Goal: Information Seeking & Learning: Learn about a topic

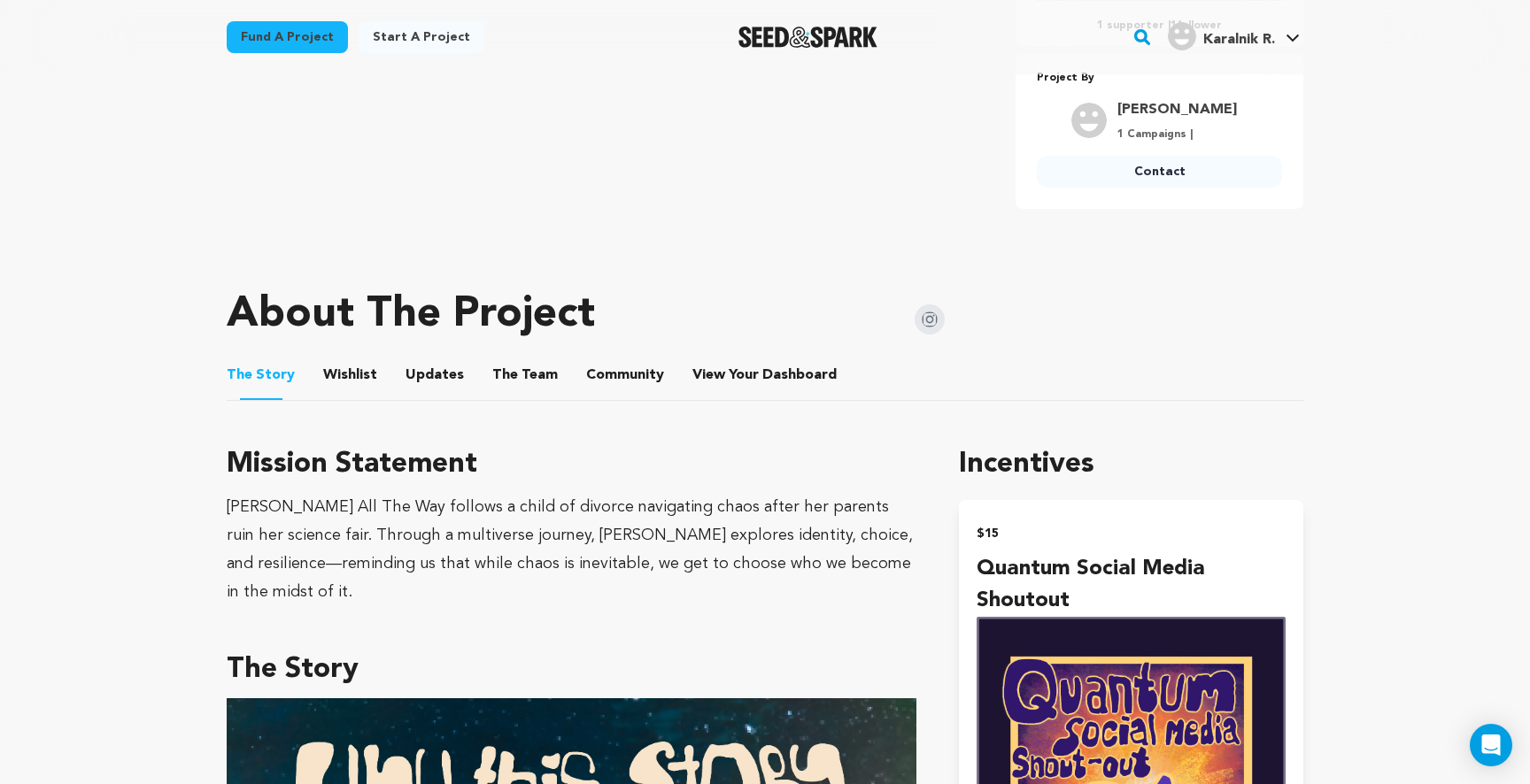
scroll to position [751, 0]
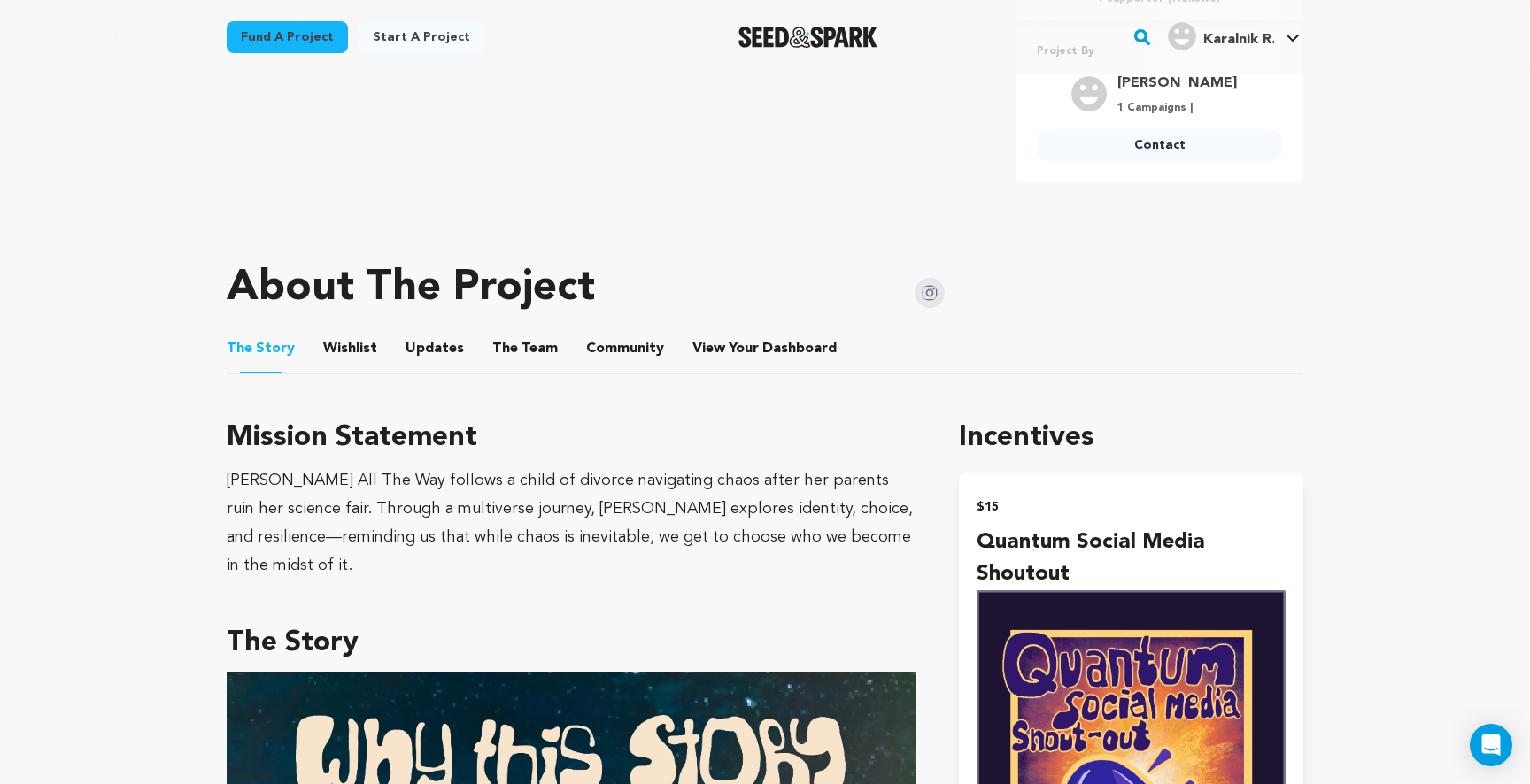
click at [619, 337] on button "Community" at bounding box center [625, 352] width 42 height 42
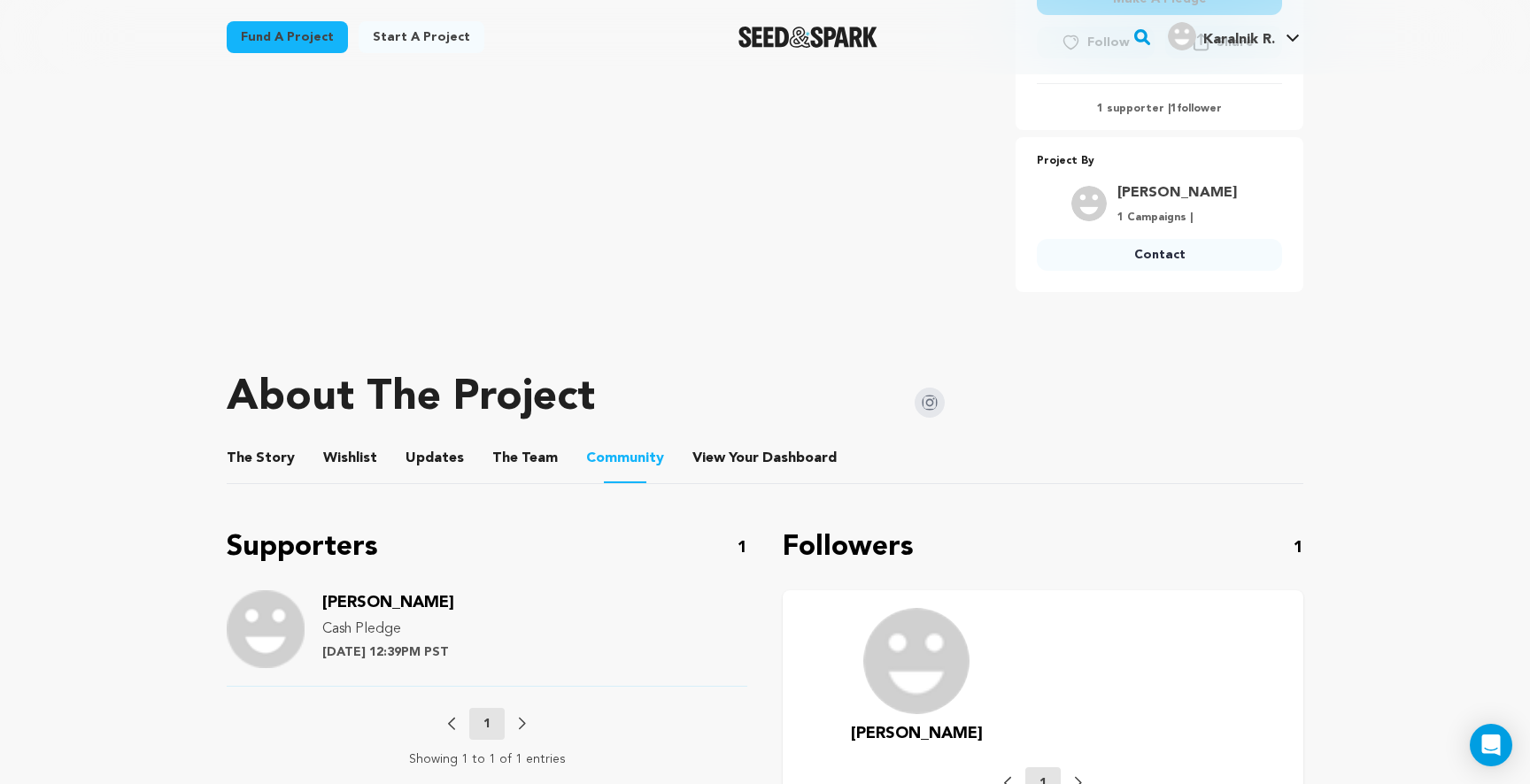
scroll to position [548, 0]
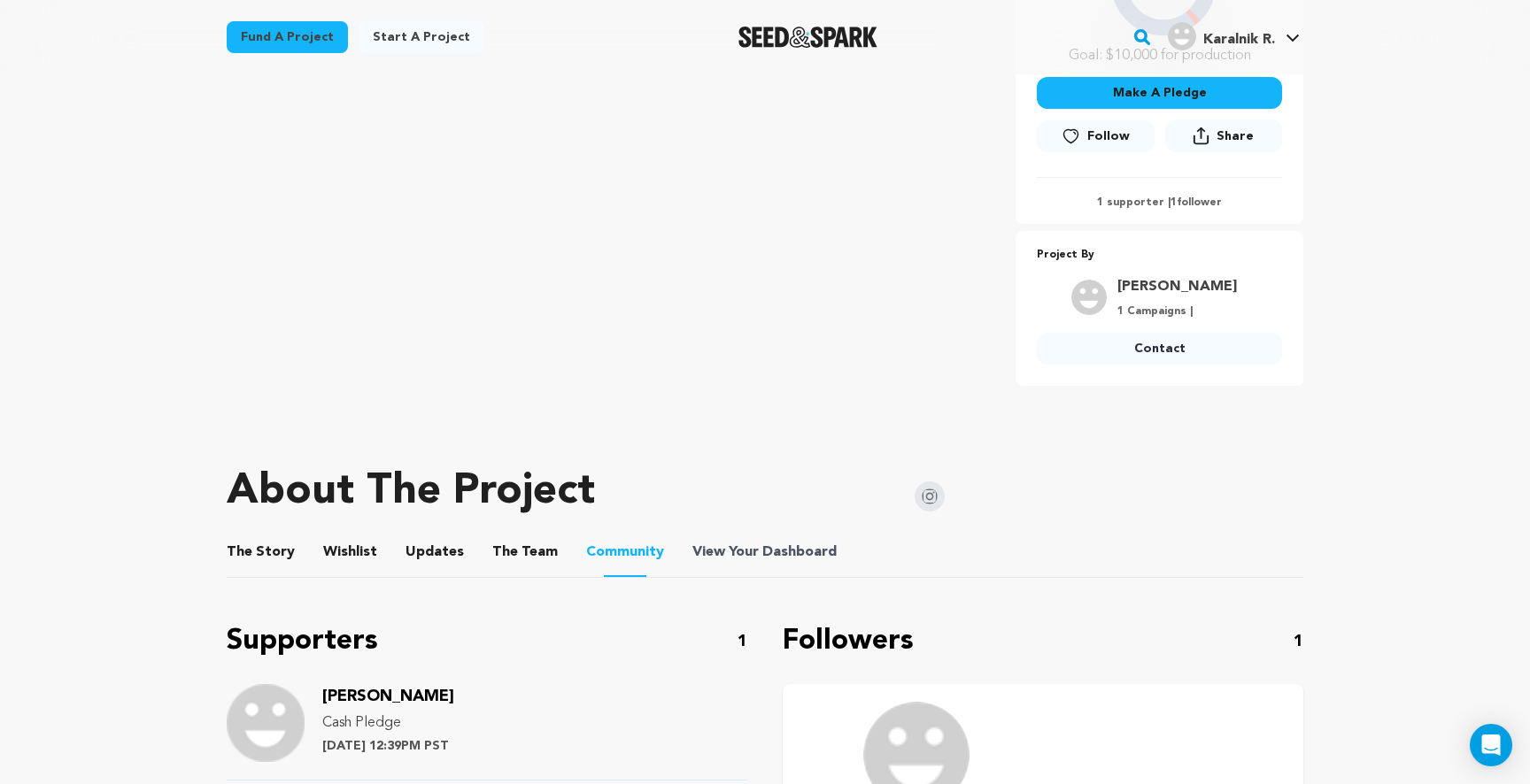
click at [762, 548] on span "Dashboard" at bounding box center [799, 552] width 75 height 21
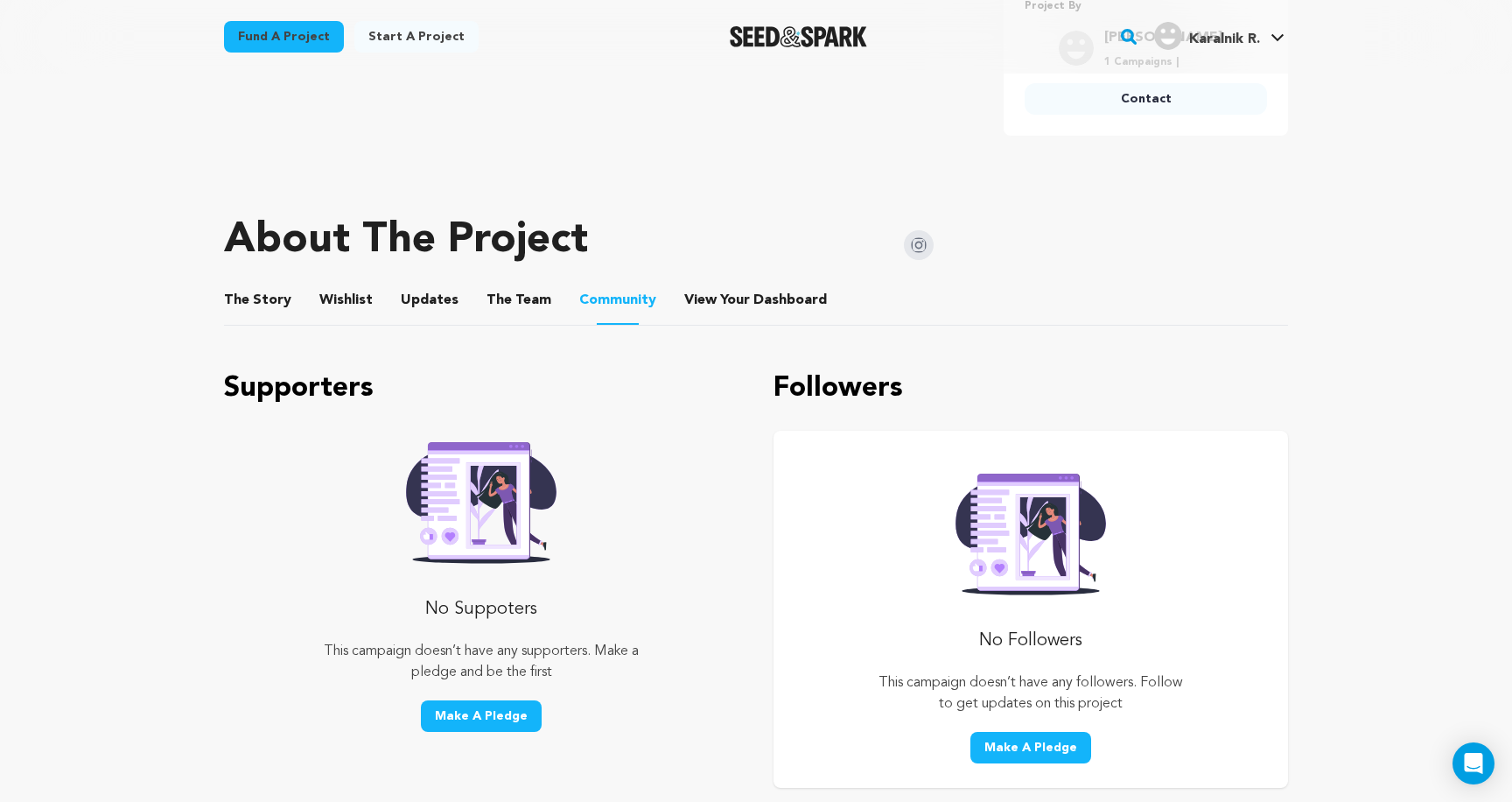
scroll to position [620, 0]
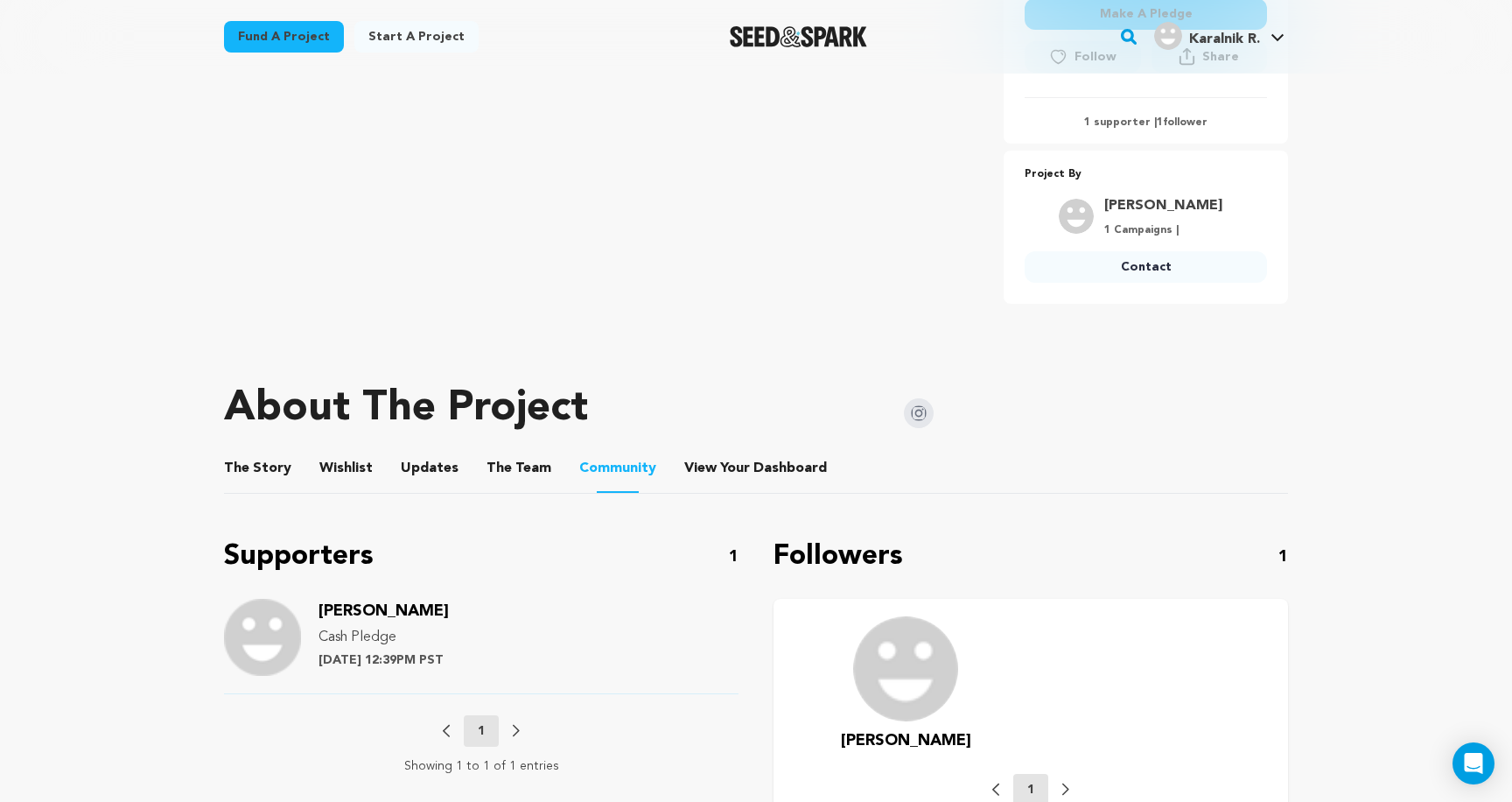
click at [244, 462] on button "The Story" at bounding box center [258, 472] width 42 height 42
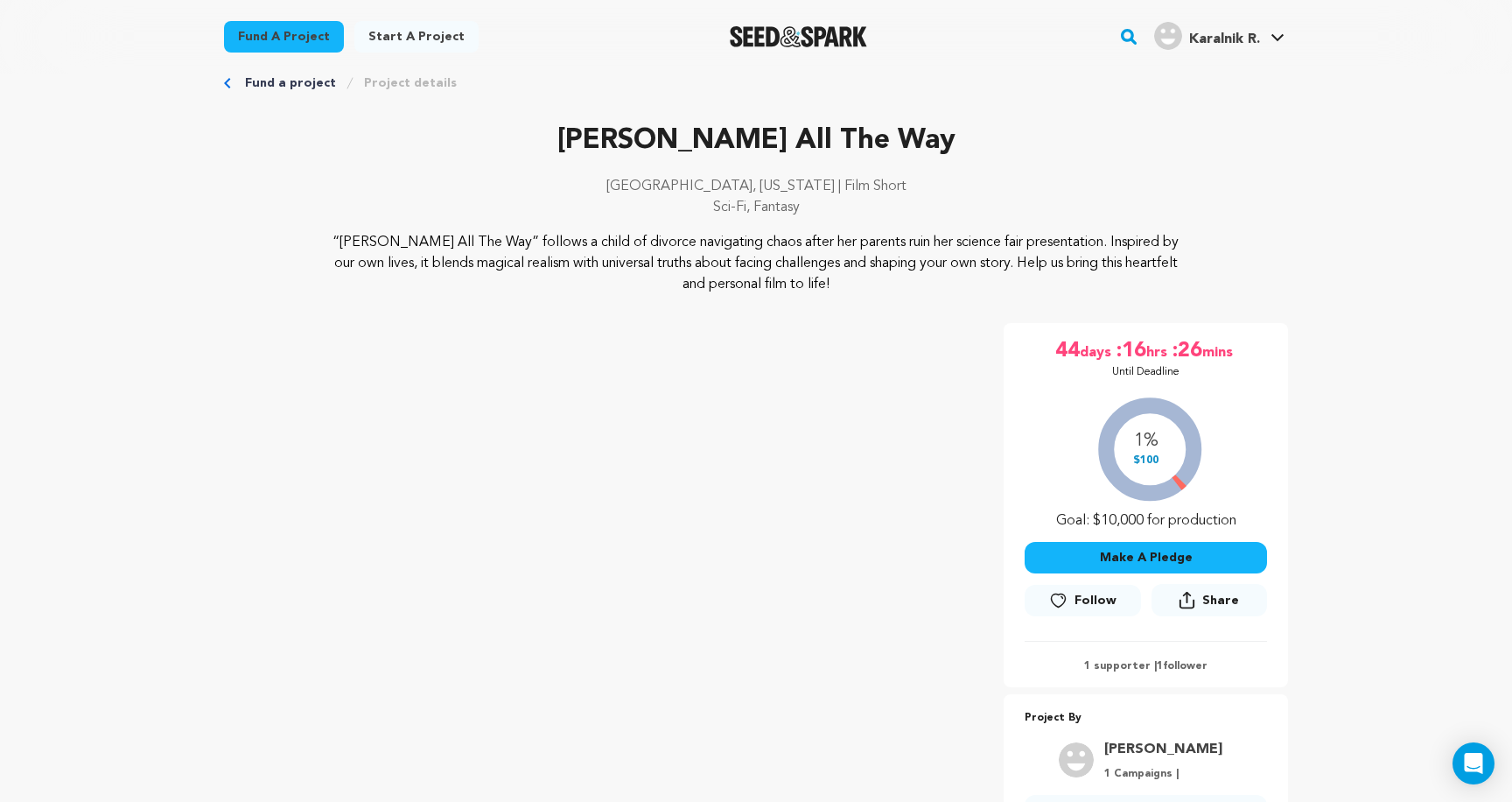
scroll to position [147, 0]
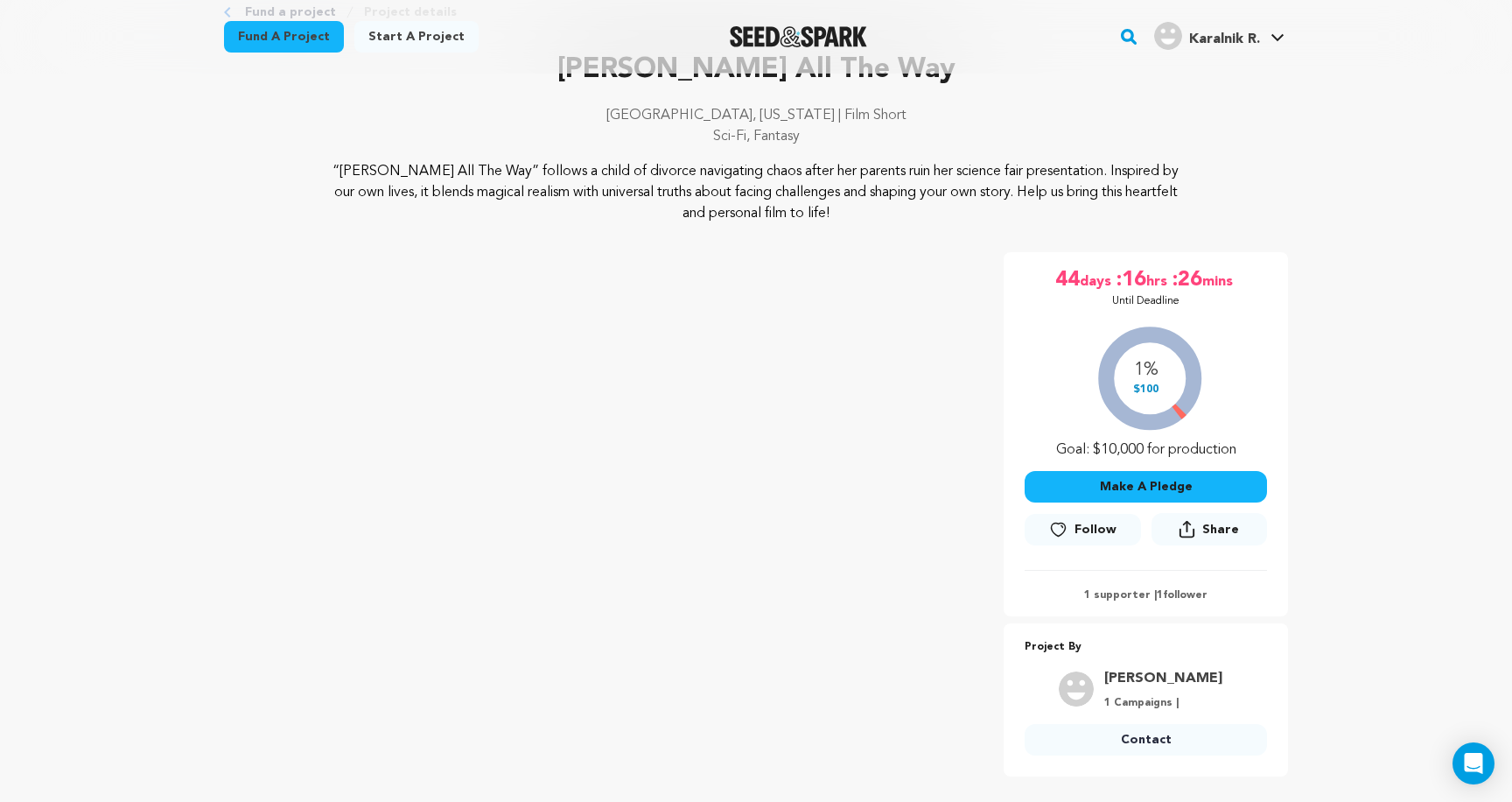
drag, startPoint x: 1133, startPoint y: 387, endPoint x: 1158, endPoint y: 387, distance: 25.0
click at [1158, 387] on div "1% $100 Goal: $10,000 for production" at bounding box center [1145, 387] width 243 height 145
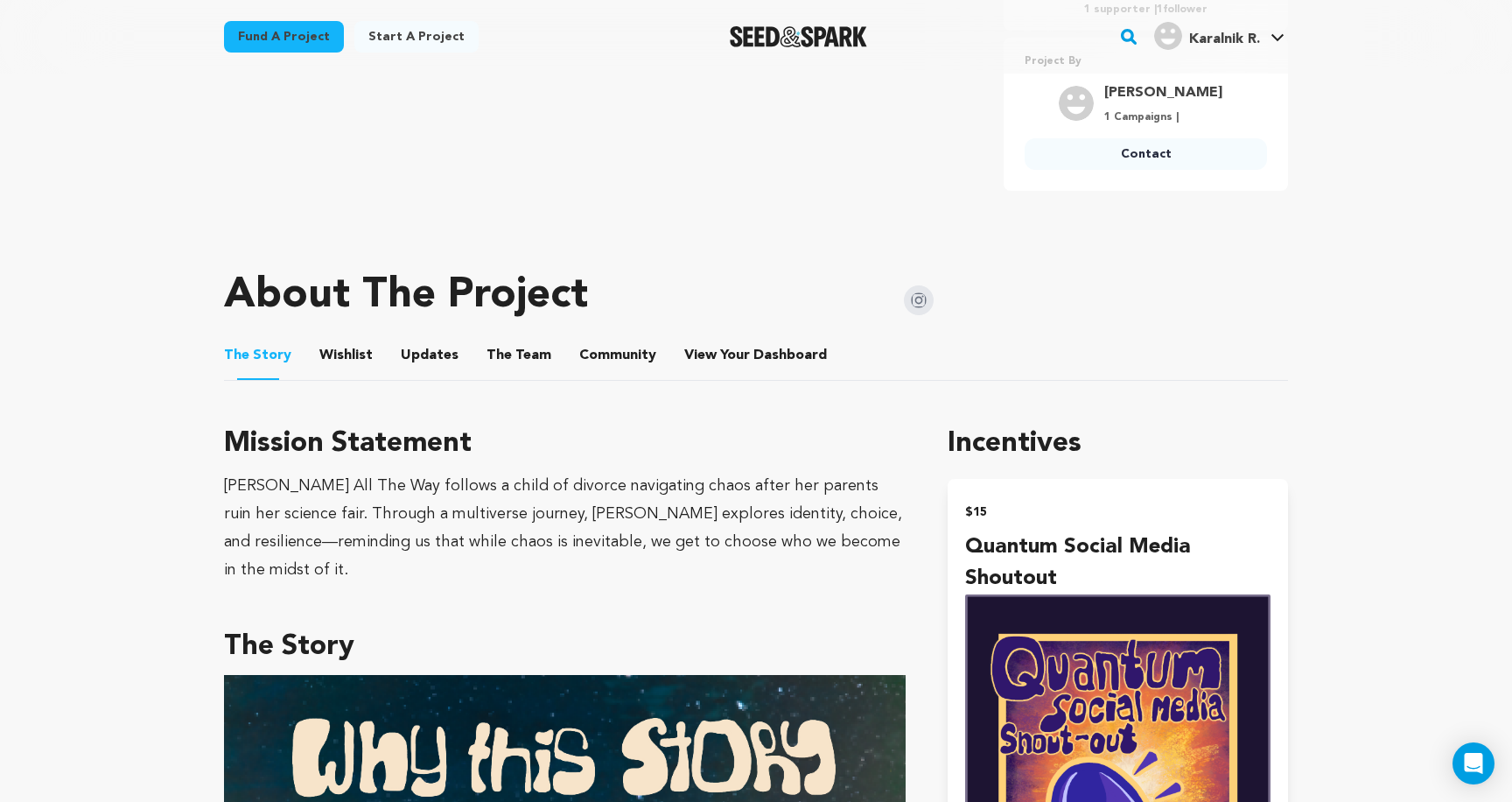
scroll to position [778, 0]
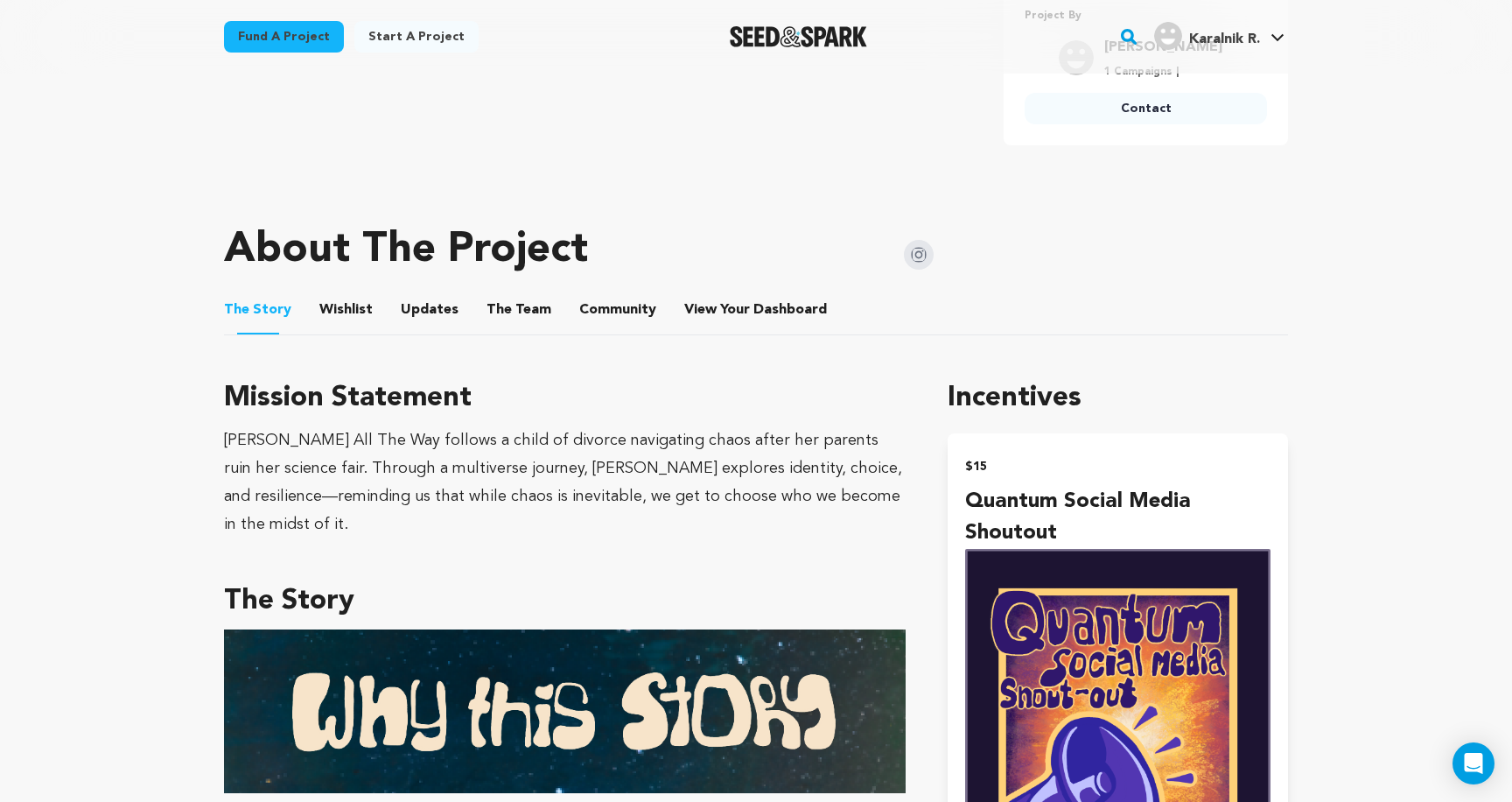
click at [596, 315] on button "Community" at bounding box center [617, 313] width 42 height 42
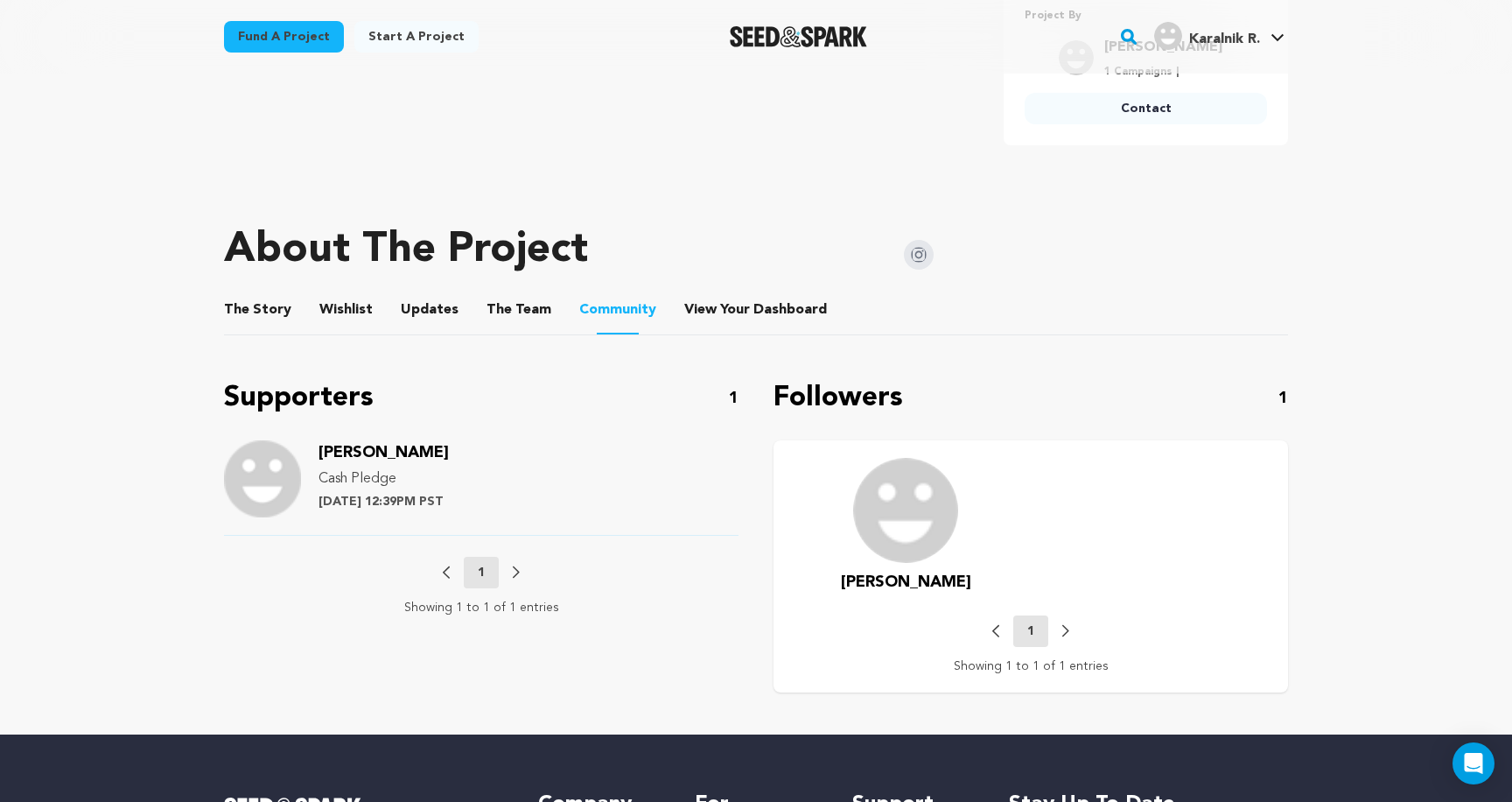
click at [254, 315] on button "The Story" at bounding box center [258, 313] width 42 height 42
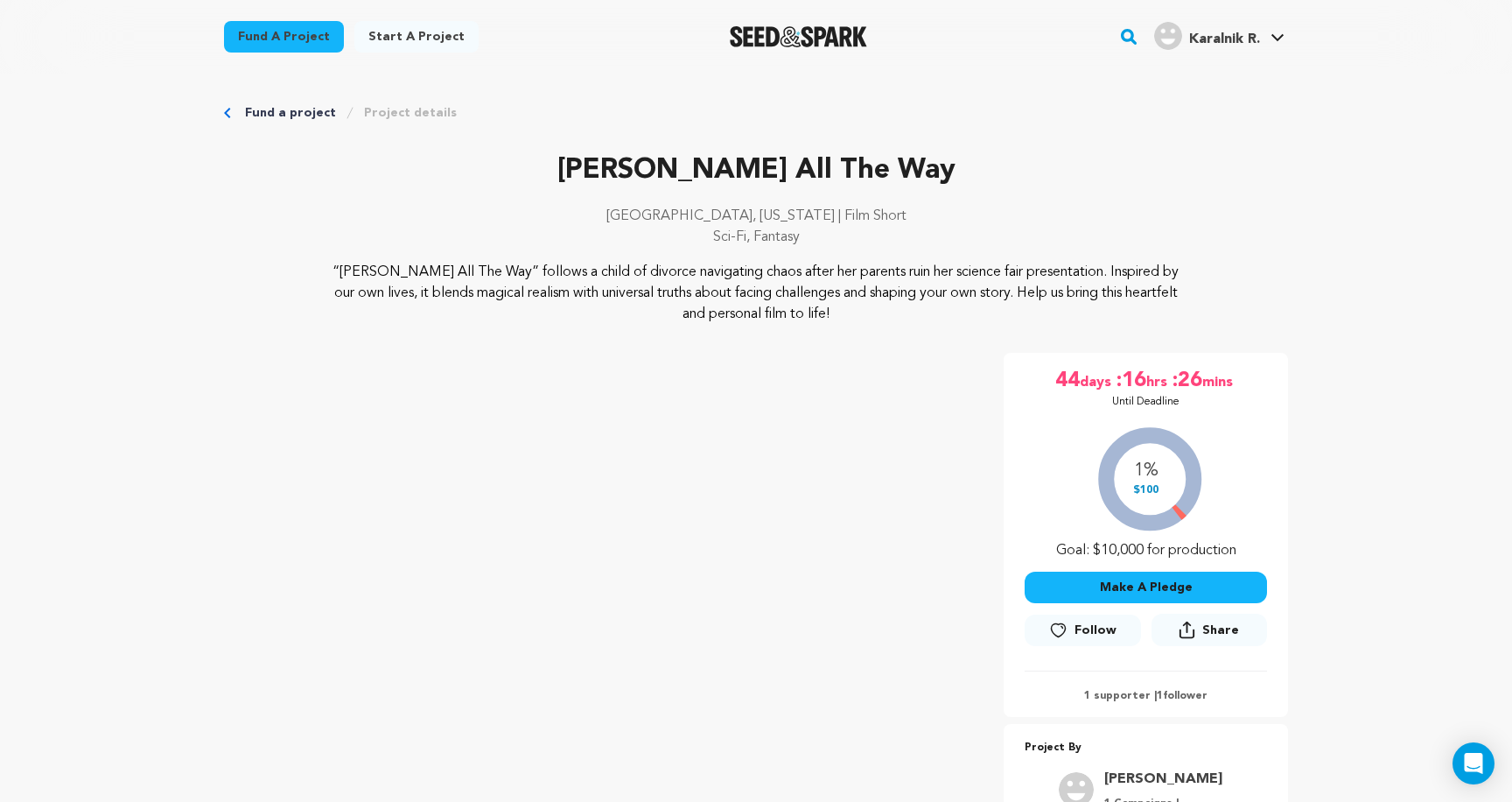
scroll to position [47, 0]
click at [1149, 483] on div "1% $100 Goal: $10,000 for production" at bounding box center [1145, 488] width 243 height 145
drag, startPoint x: 1131, startPoint y: 485, endPoint x: 1171, endPoint y: 485, distance: 40.0
click at [1171, 485] on div "1% $100 Goal: $10,000 for production" at bounding box center [1145, 488] width 243 height 145
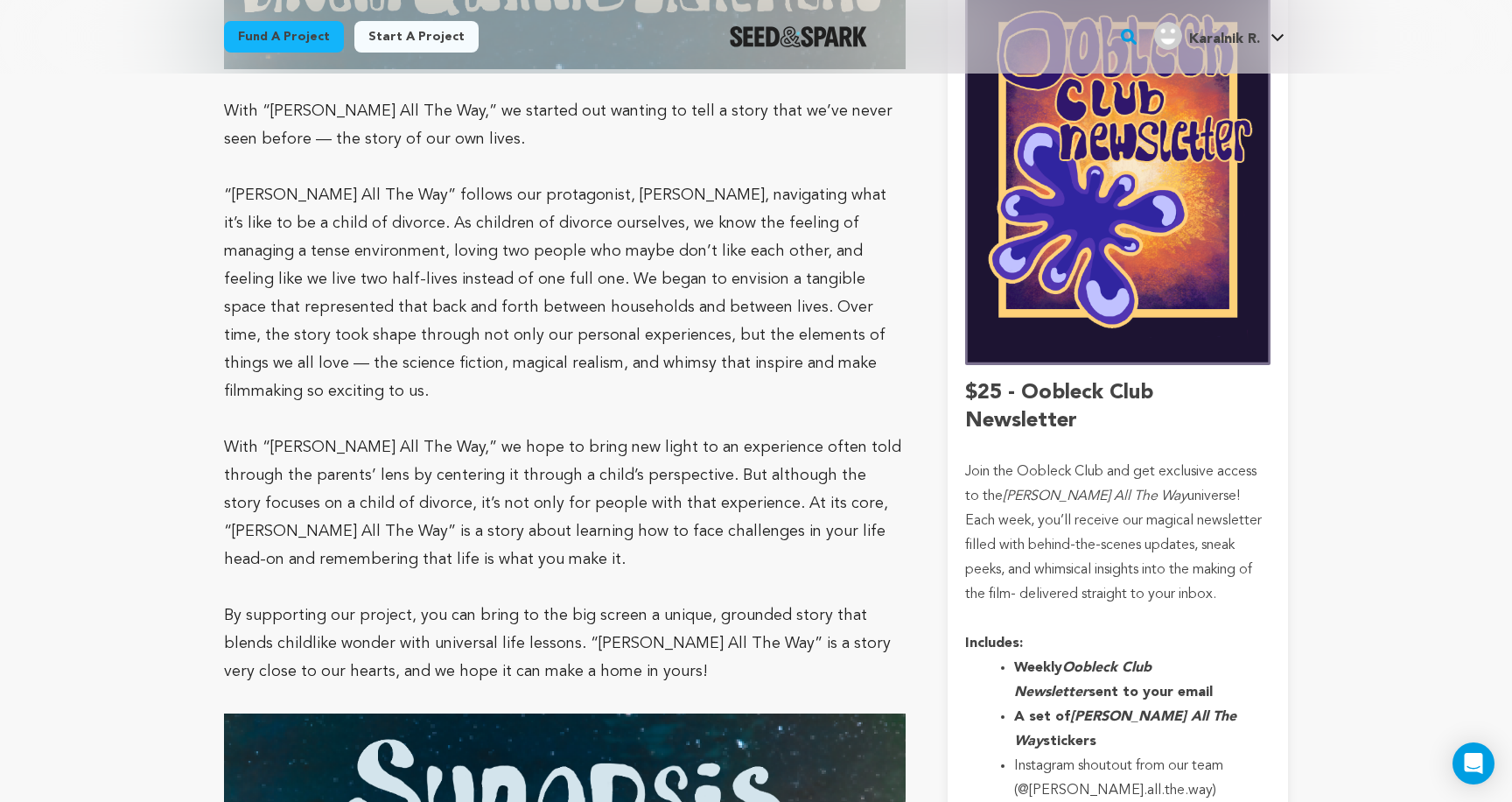
scroll to position [2175, 0]
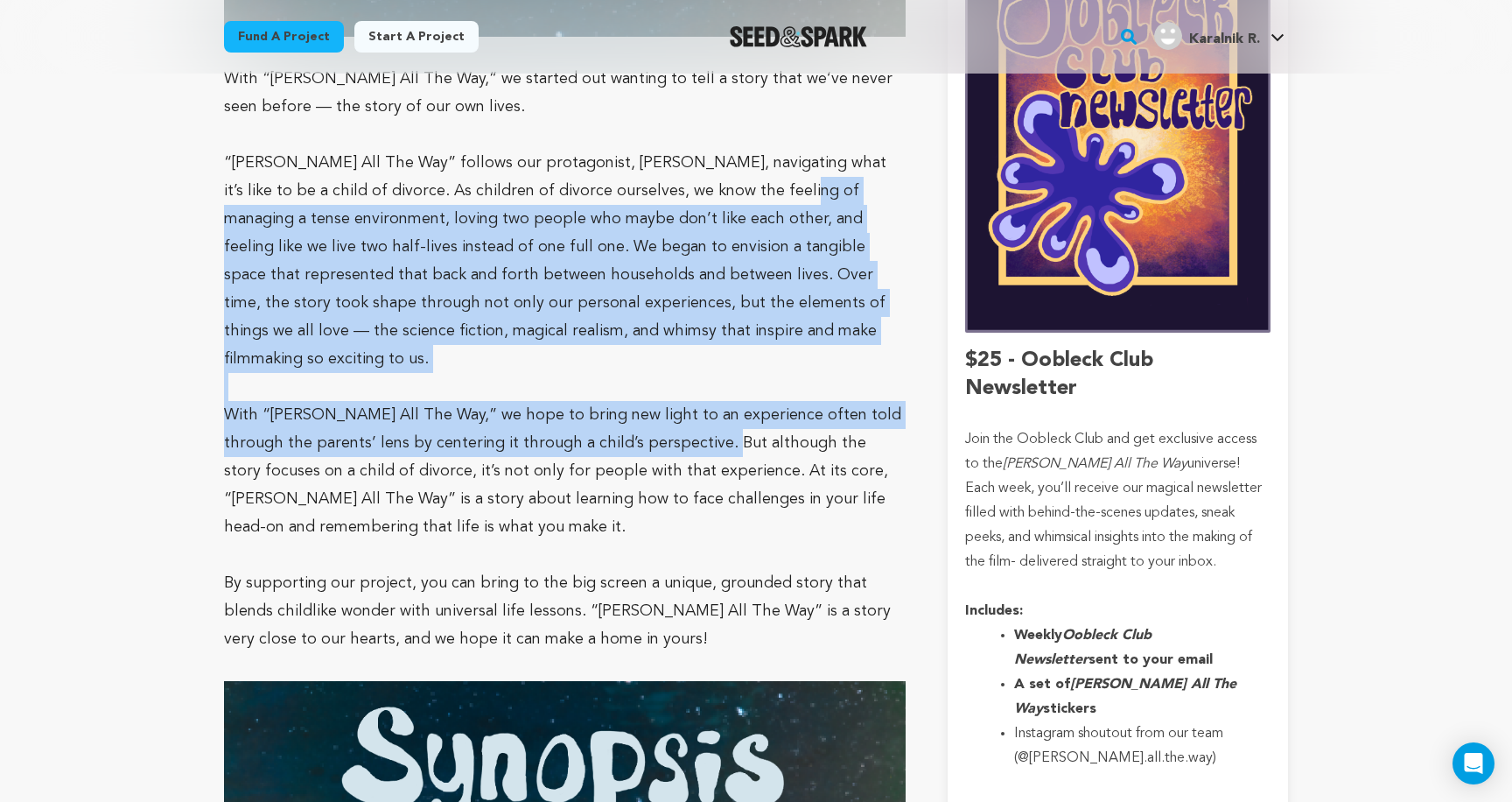
drag, startPoint x: 677, startPoint y: 349, endPoint x: 776, endPoint y: 104, distance: 264.2
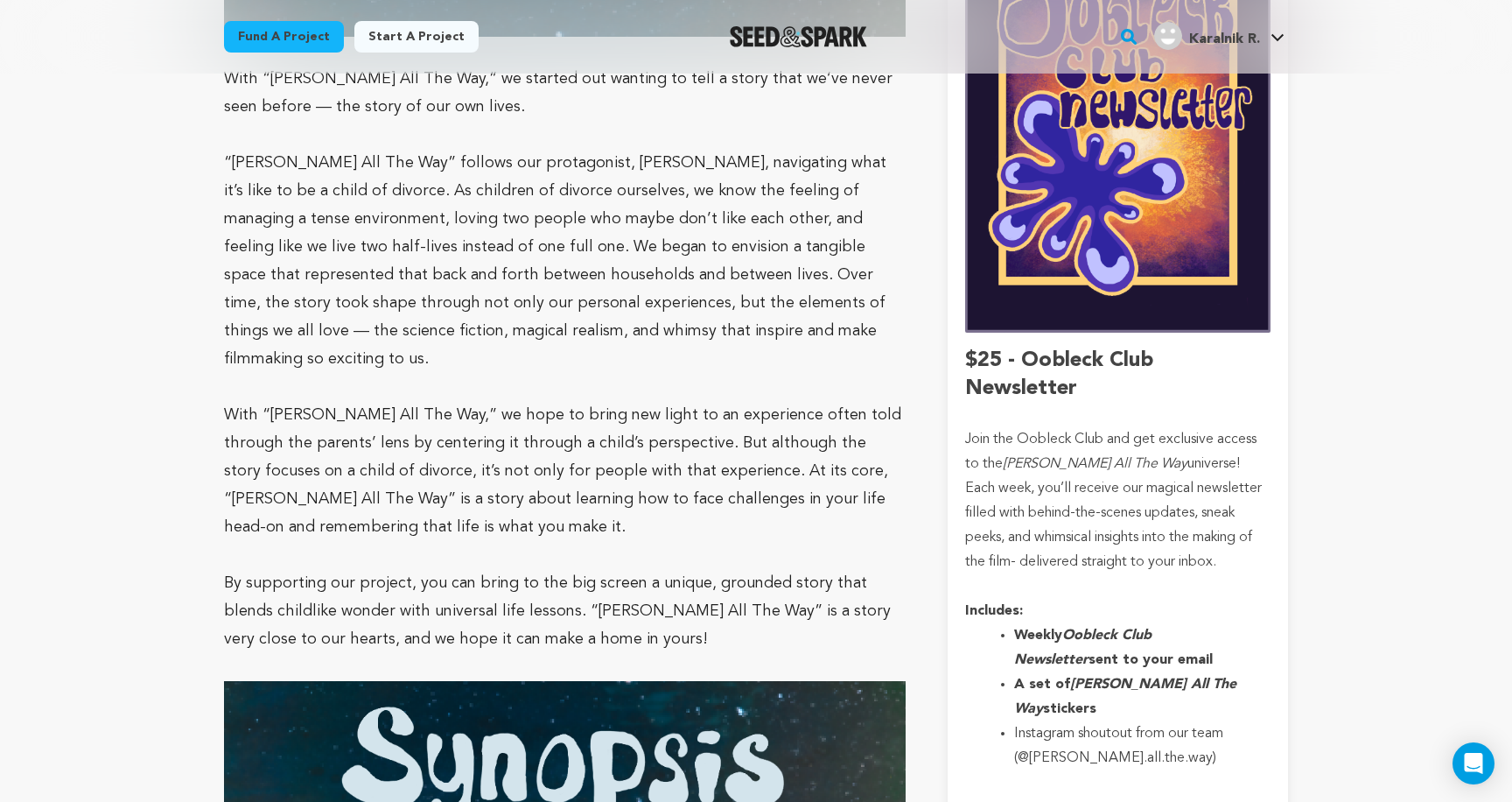
click at [901, 251] on p "“[PERSON_NAME] All The Way” follows our protagonist, [PERSON_NAME], navigating …" at bounding box center [564, 261] width 681 height 224
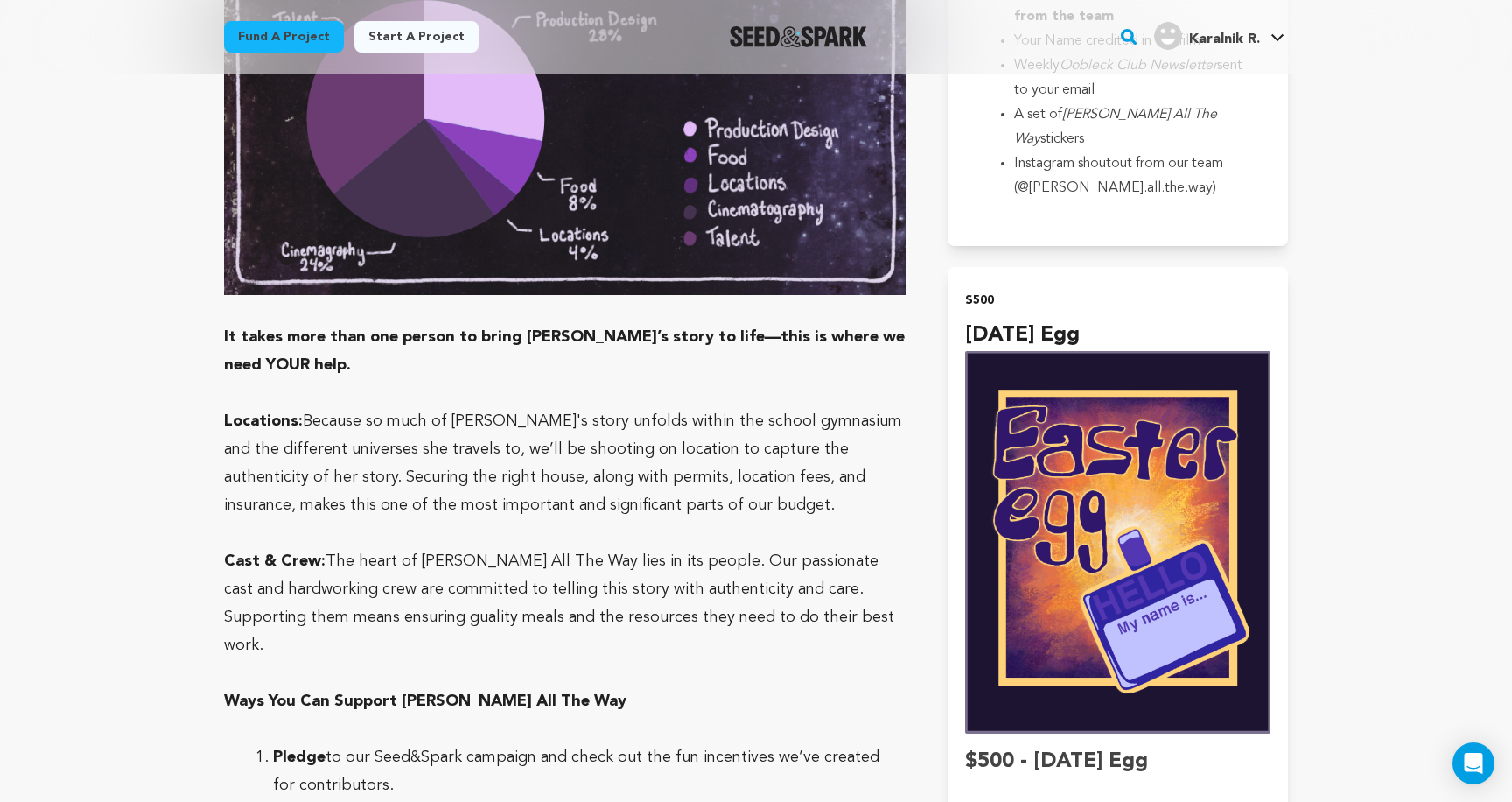
scroll to position [5743, 0]
